Goal: Check status: Check status

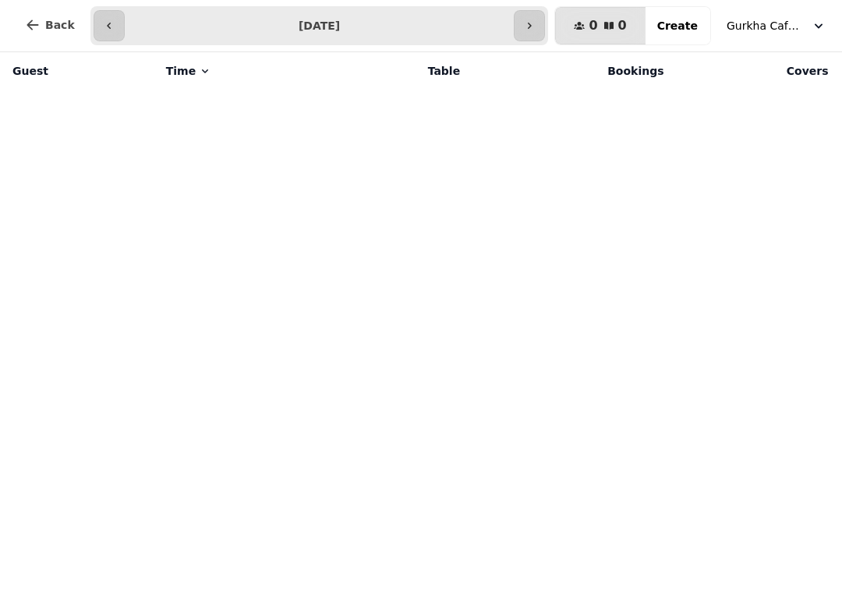
click at [535, 30] on icon "button" at bounding box center [529, 25] width 12 height 12
type input "**********"
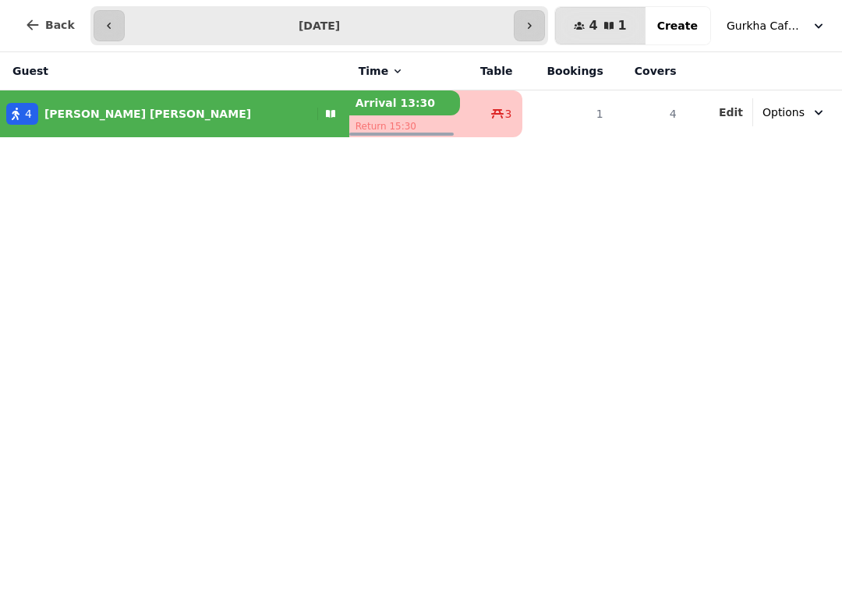
click at [33, 34] on button "Back" at bounding box center [49, 24] width 75 height 37
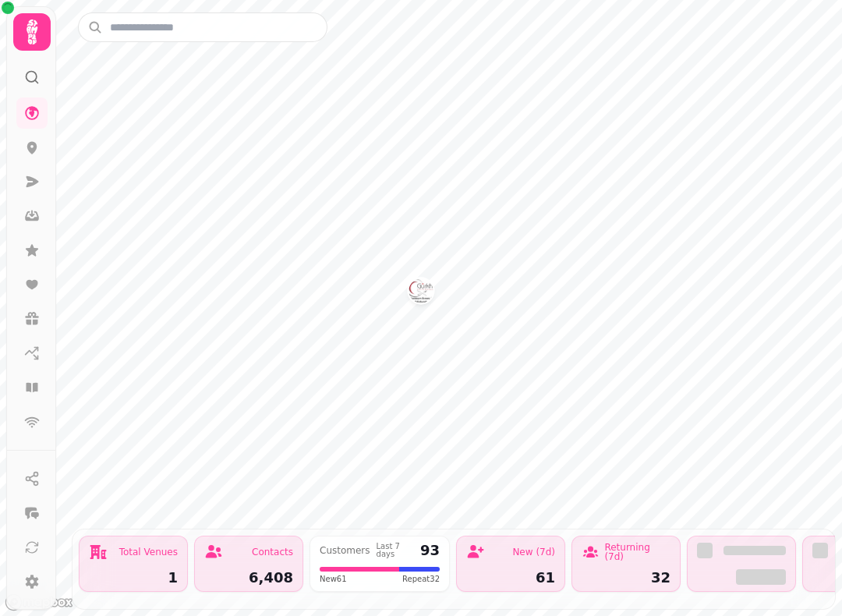
click at [31, 76] on icon at bounding box center [32, 77] width 16 height 16
click at [27, 560] on button at bounding box center [31, 547] width 31 height 31
click at [28, 24] on icon at bounding box center [31, 31] width 11 height 25
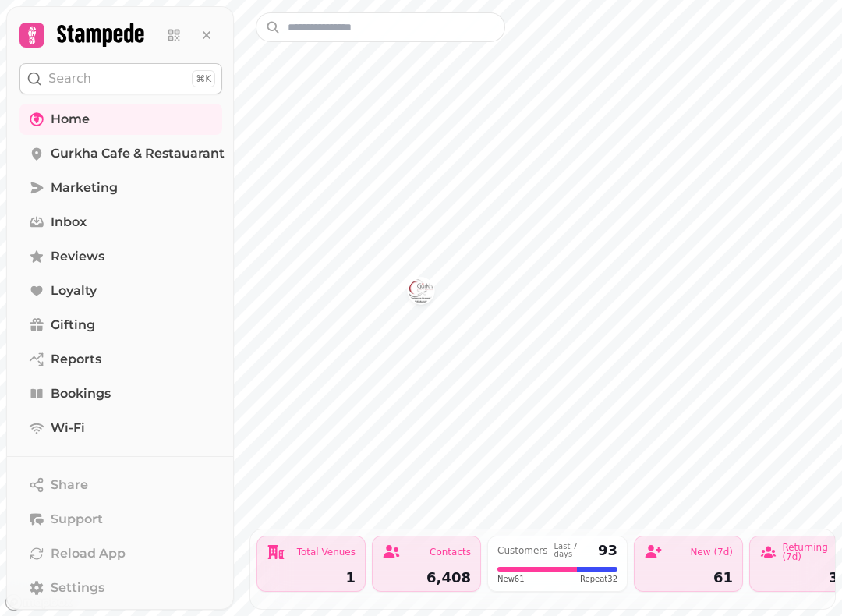
click at [104, 397] on span "Bookings" at bounding box center [81, 393] width 60 height 19
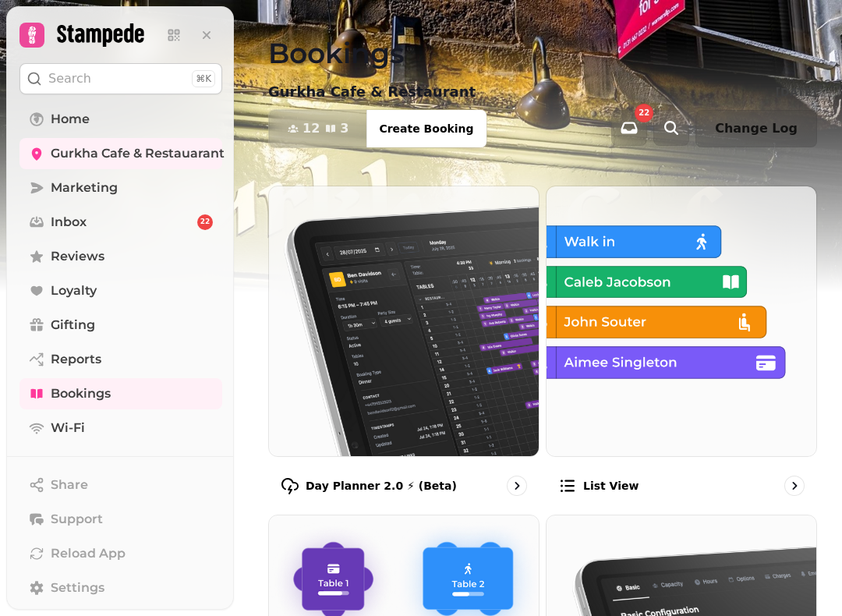
click at [594, 479] on div "List view" at bounding box center [598, 485] width 80 height 19
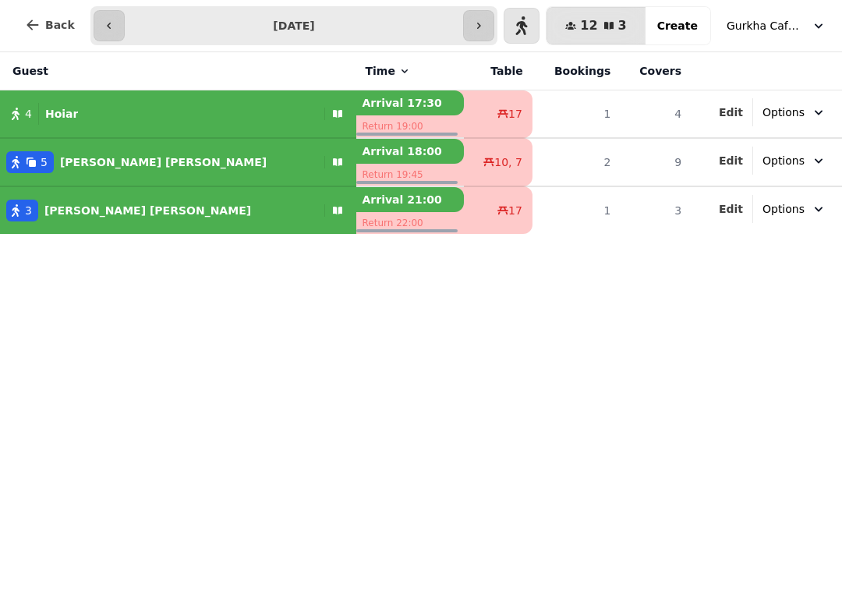
click at [477, 27] on button "button" at bounding box center [478, 25] width 31 height 31
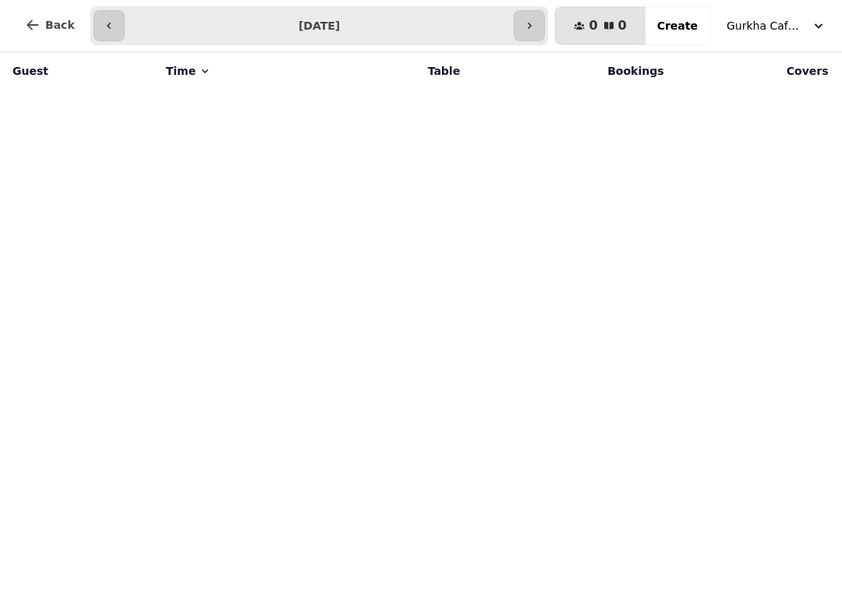
click at [532, 24] on icon "button" at bounding box center [529, 25] width 12 height 12
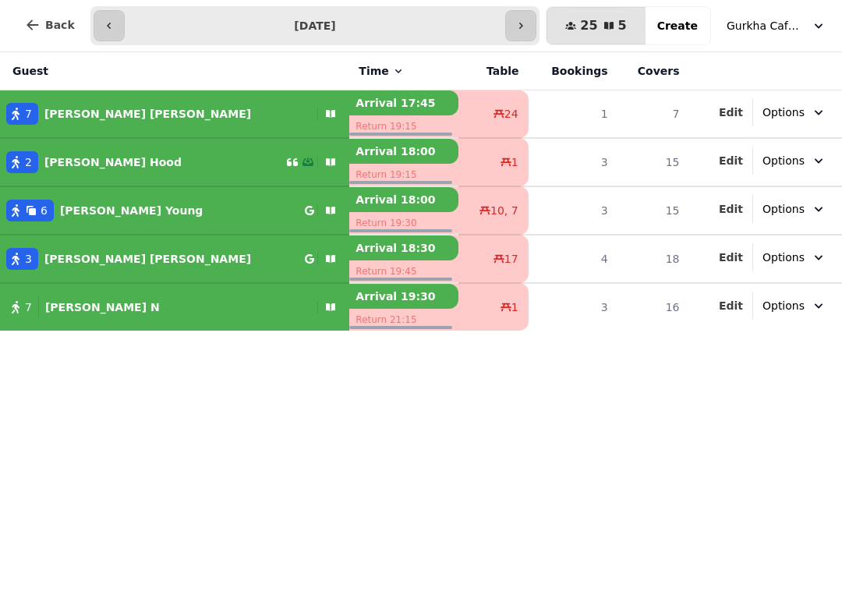
click at [109, 24] on icon "button" at bounding box center [109, 25] width 12 height 12
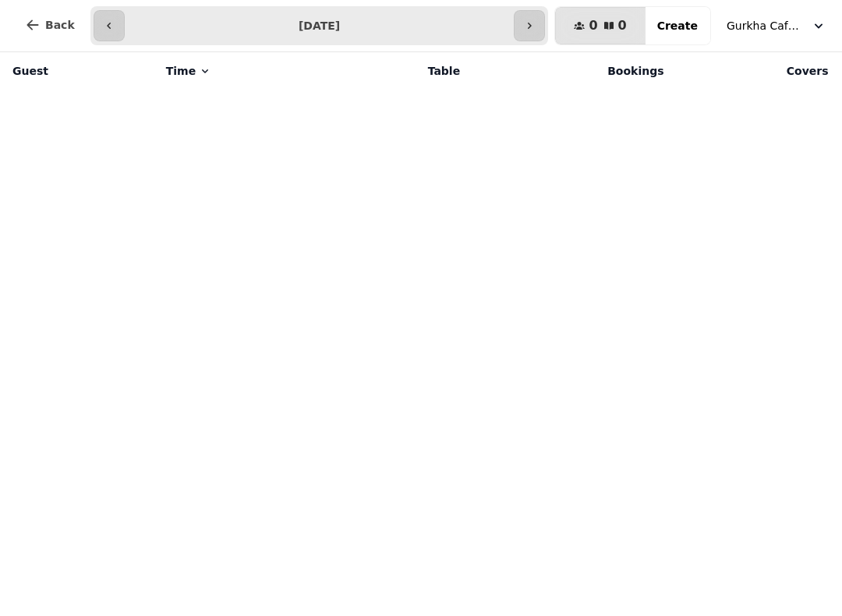
click at [97, 27] on button "button" at bounding box center [109, 25] width 31 height 31
type input "**********"
